Goal: Information Seeking & Learning: Learn about a topic

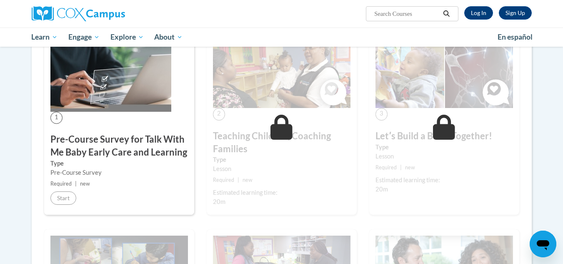
scroll to position [701, 0]
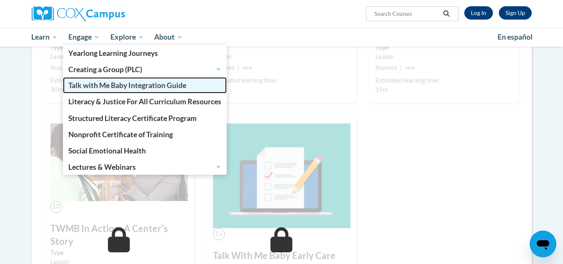
click at [201, 90] on link "Talk with Me Baby Integration Guide" at bounding box center [145, 85] width 164 height 16
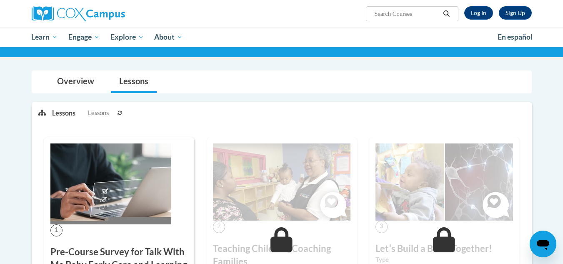
scroll to position [0, 0]
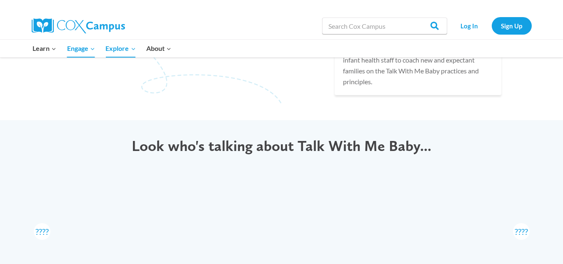
scroll to position [899, 0]
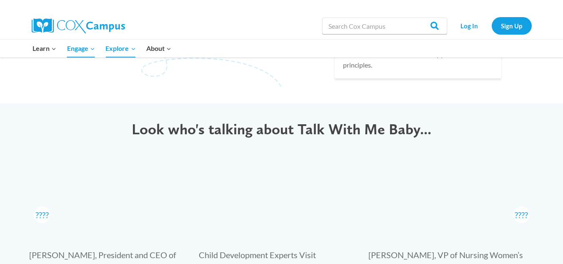
click at [467, 21] on link "Log In" at bounding box center [469, 25] width 36 height 17
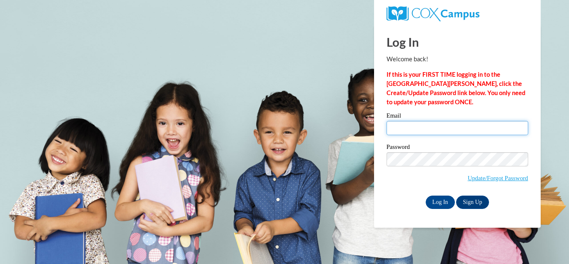
click at [422, 132] on input "Email" at bounding box center [457, 128] width 142 height 14
type input "[EMAIL_ADDRESS][DOMAIN_NAME]"
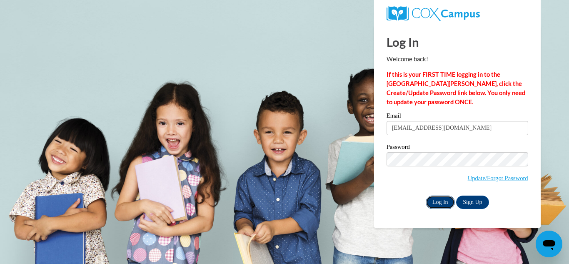
click at [447, 200] on input "Log In" at bounding box center [440, 201] width 29 height 13
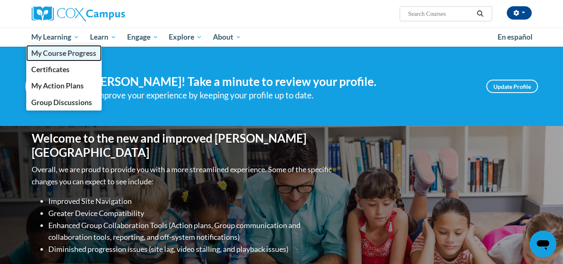
click at [62, 58] on link "My Course Progress" at bounding box center [64, 53] width 76 height 16
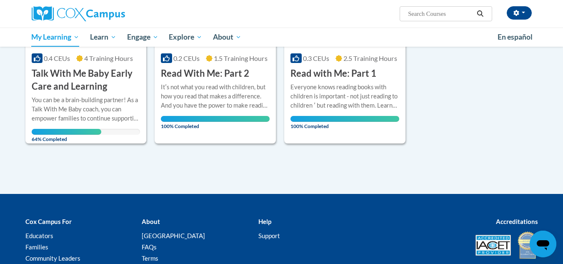
scroll to position [212, 0]
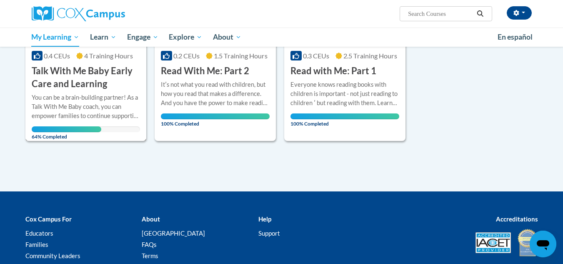
click at [75, 69] on h3 "Talk With Me Baby Early Care and Learning" at bounding box center [86, 78] width 109 height 26
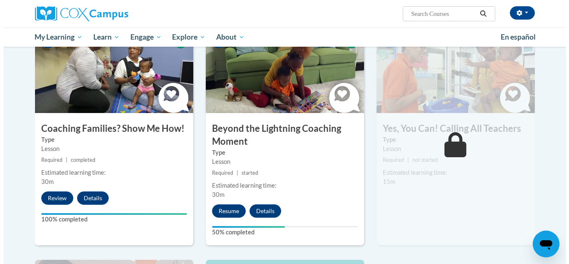
scroll to position [671, 0]
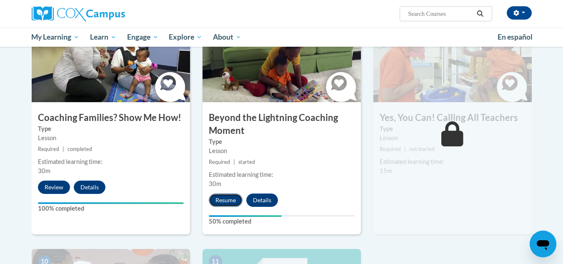
click at [223, 193] on button "Resume" at bounding box center [226, 199] width 34 height 13
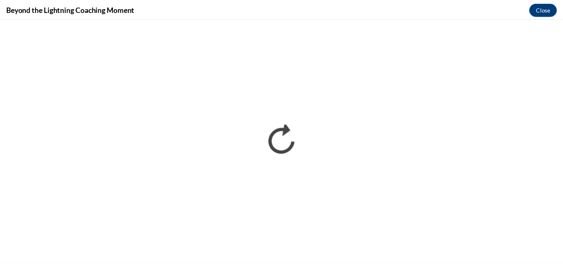
scroll to position [0, 0]
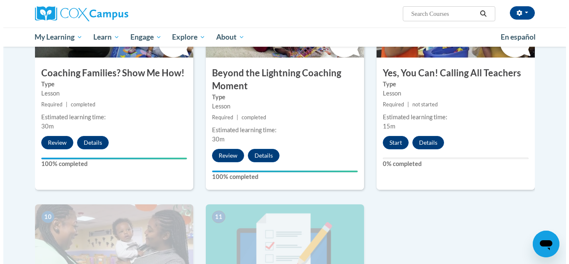
scroll to position [716, 0]
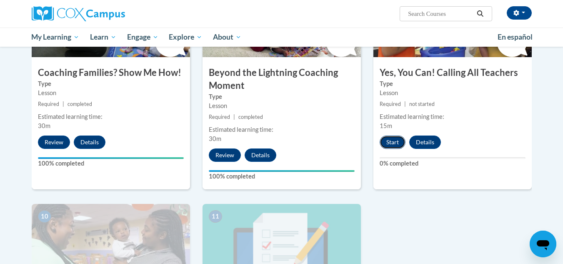
click at [391, 135] on button "Start" at bounding box center [392, 141] width 26 height 13
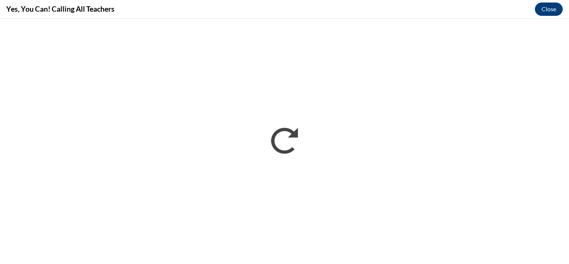
scroll to position [0, 0]
